Goal: Information Seeking & Learning: Learn about a topic

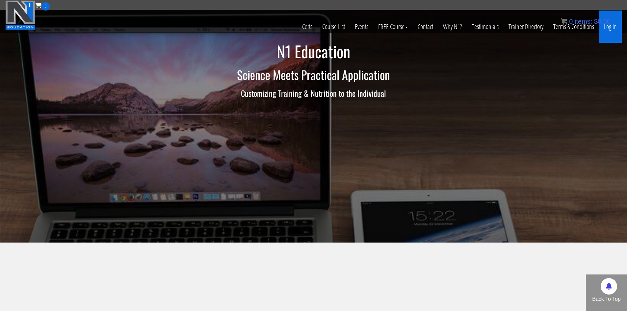
click at [617, 29] on link "Log In" at bounding box center [610, 27] width 23 height 32
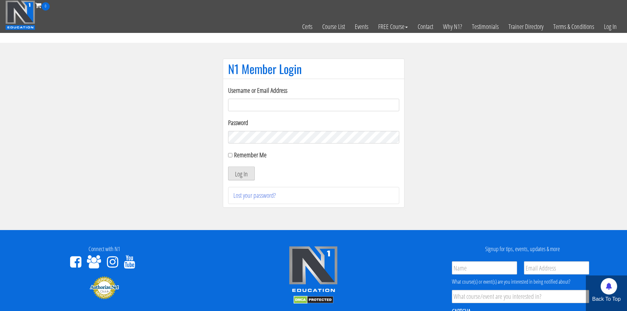
type input "[EMAIL_ADDRESS][DOMAIN_NAME]"
click at [253, 173] on button "Log In" at bounding box center [241, 174] width 27 height 14
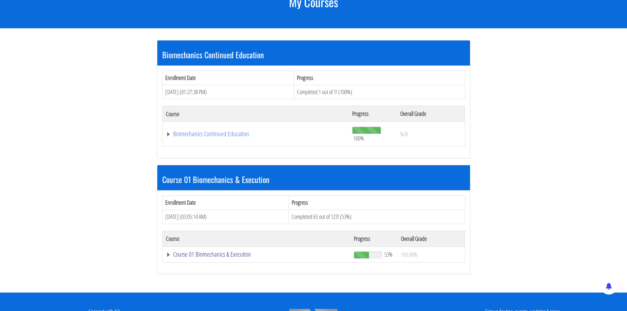
click at [215, 252] on link "Course 01 Biomechanics & Execution" at bounding box center [257, 254] width 182 height 7
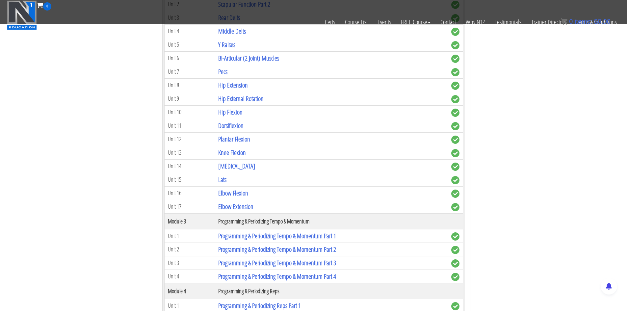
scroll to position [428, 0]
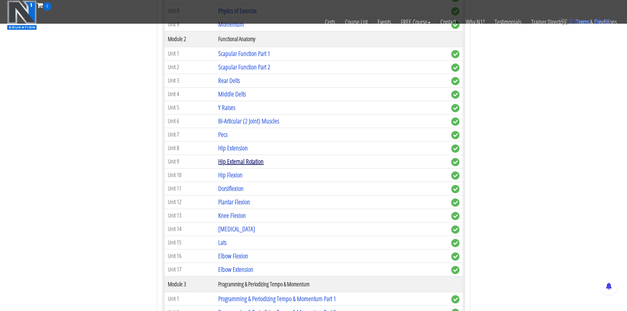
click at [242, 164] on link "Hip External Rotation" at bounding box center [240, 161] width 45 height 9
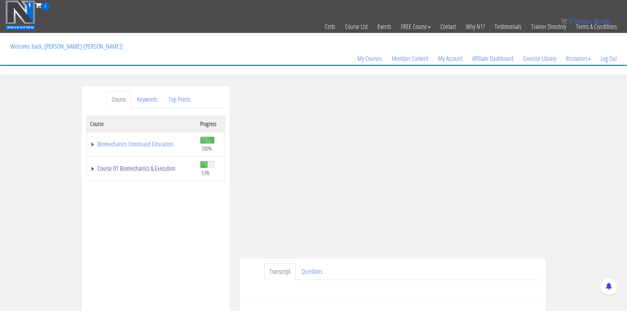
click at [146, 167] on link "Course 01 Biomechanics & Execution" at bounding box center [141, 168] width 103 height 7
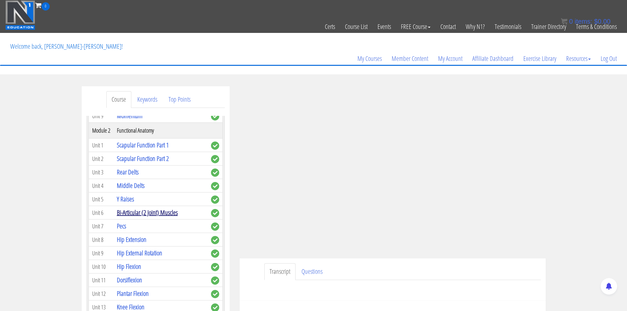
scroll to position [263, 0]
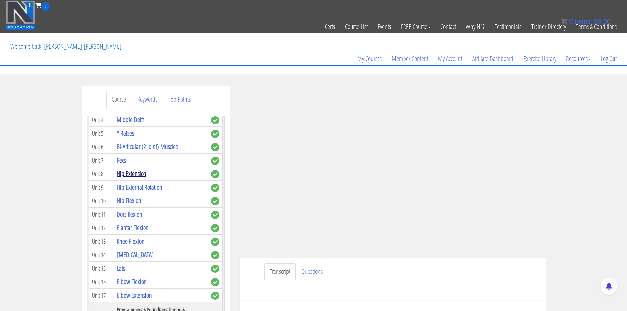
click at [138, 175] on link "Hip Extension" at bounding box center [132, 173] width 30 height 9
